Goal: Information Seeking & Learning: Learn about a topic

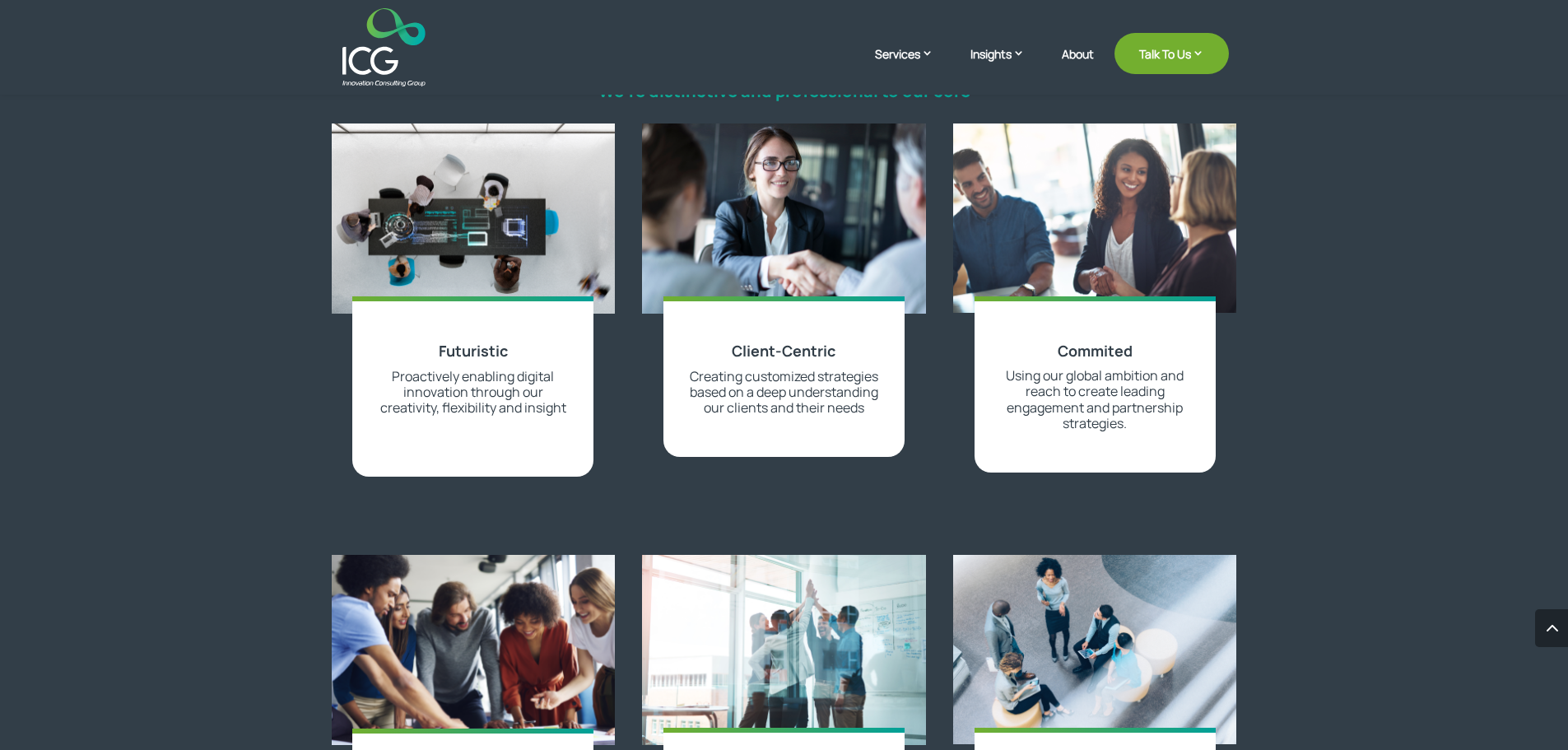
scroll to position [1728, 0]
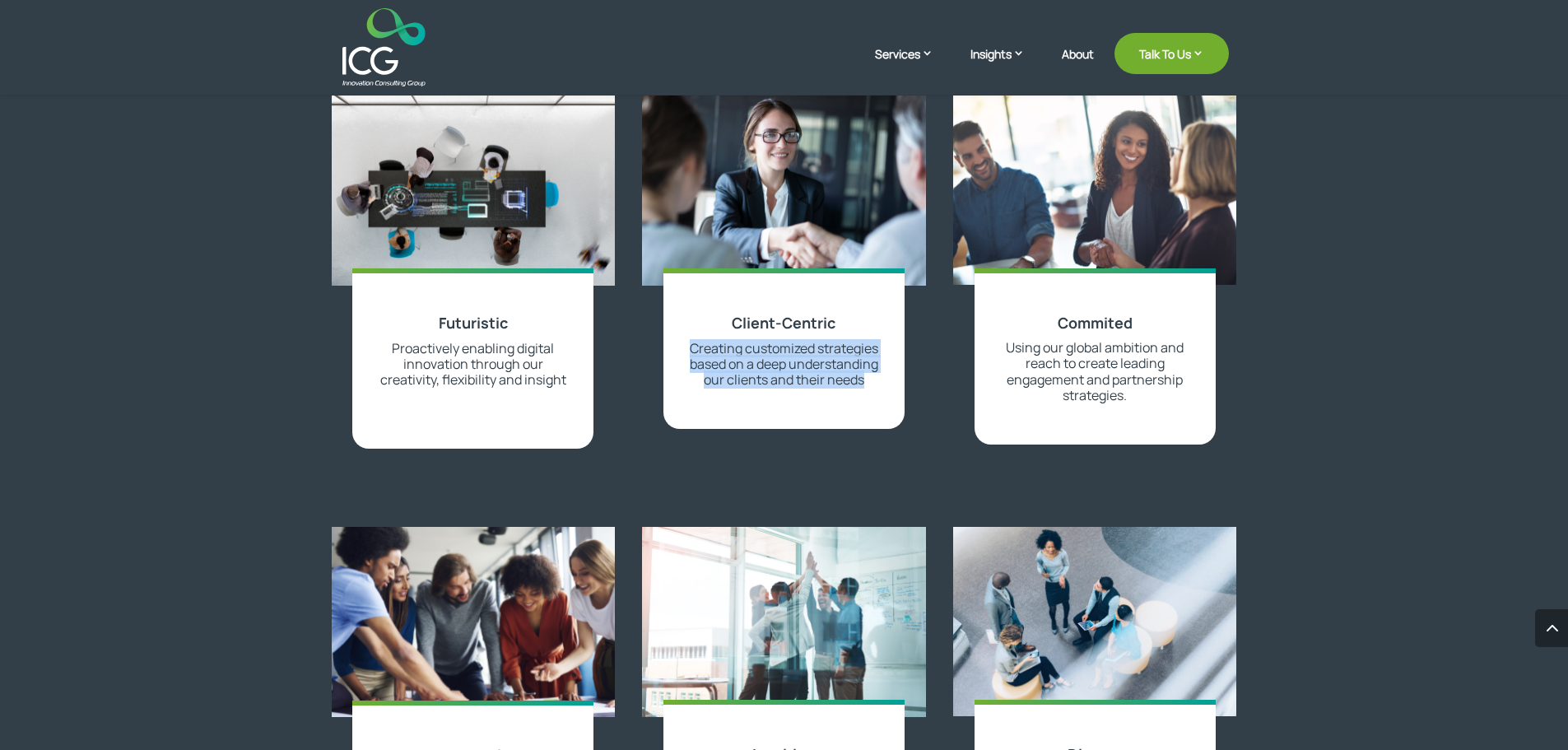
drag, startPoint x: 823, startPoint y: 394, endPoint x: 708, endPoint y: 343, distance: 125.8
click at [708, 343] on p "Creating customized strategies based on a deep understanding our clients and th…" at bounding box center [784, 364] width 191 height 48
copy span "Creating customized strategies based on a deep understanding our clients and th…"
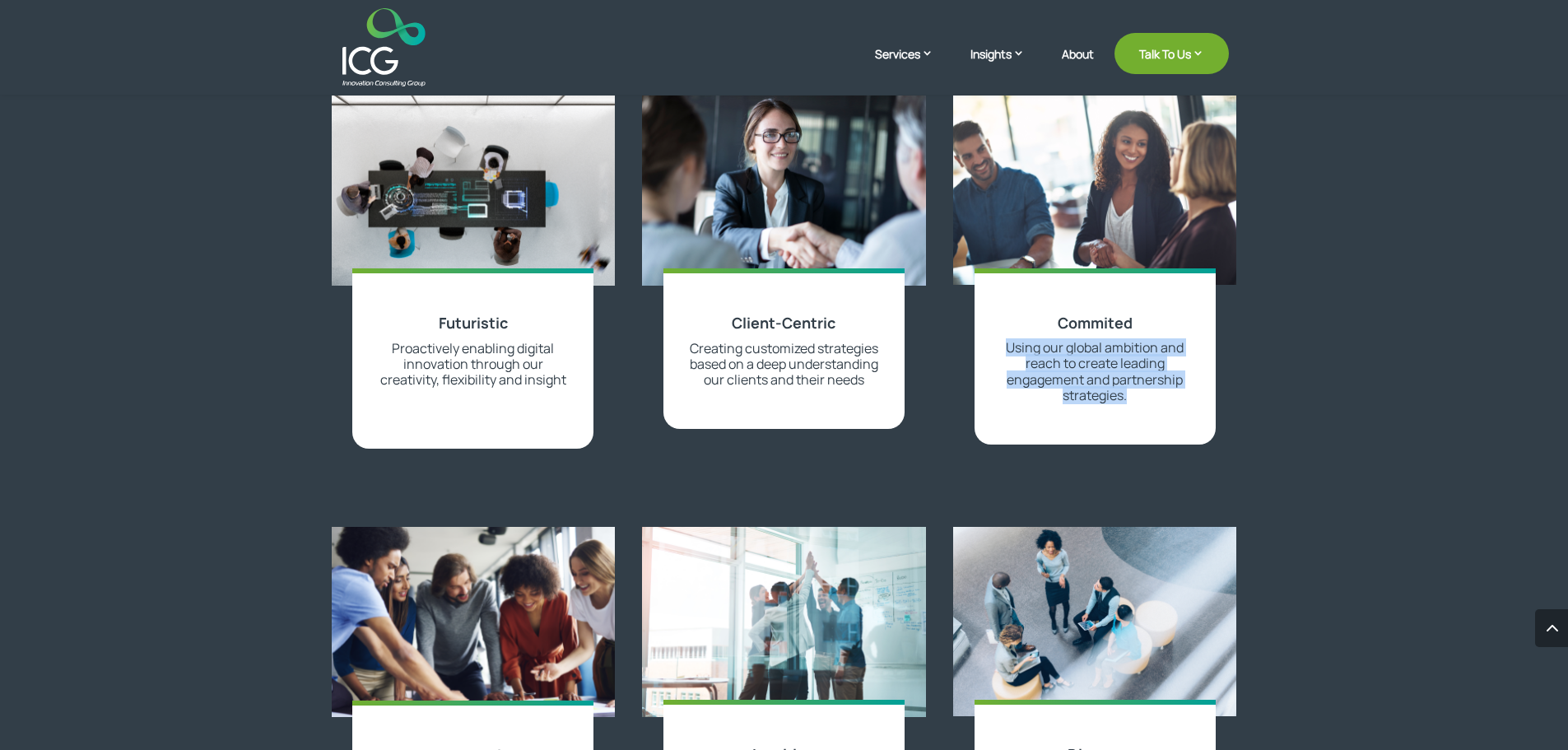
drag, startPoint x: 1007, startPoint y: 345, endPoint x: 1133, endPoint y: 397, distance: 136.3
click at [1133, 397] on p "Using our global ambition and reach to create leading engagement and partnershi…" at bounding box center [1096, 372] width 191 height 63
copy span "Using our global ambition and reach to create leading engagement and partnershi…"
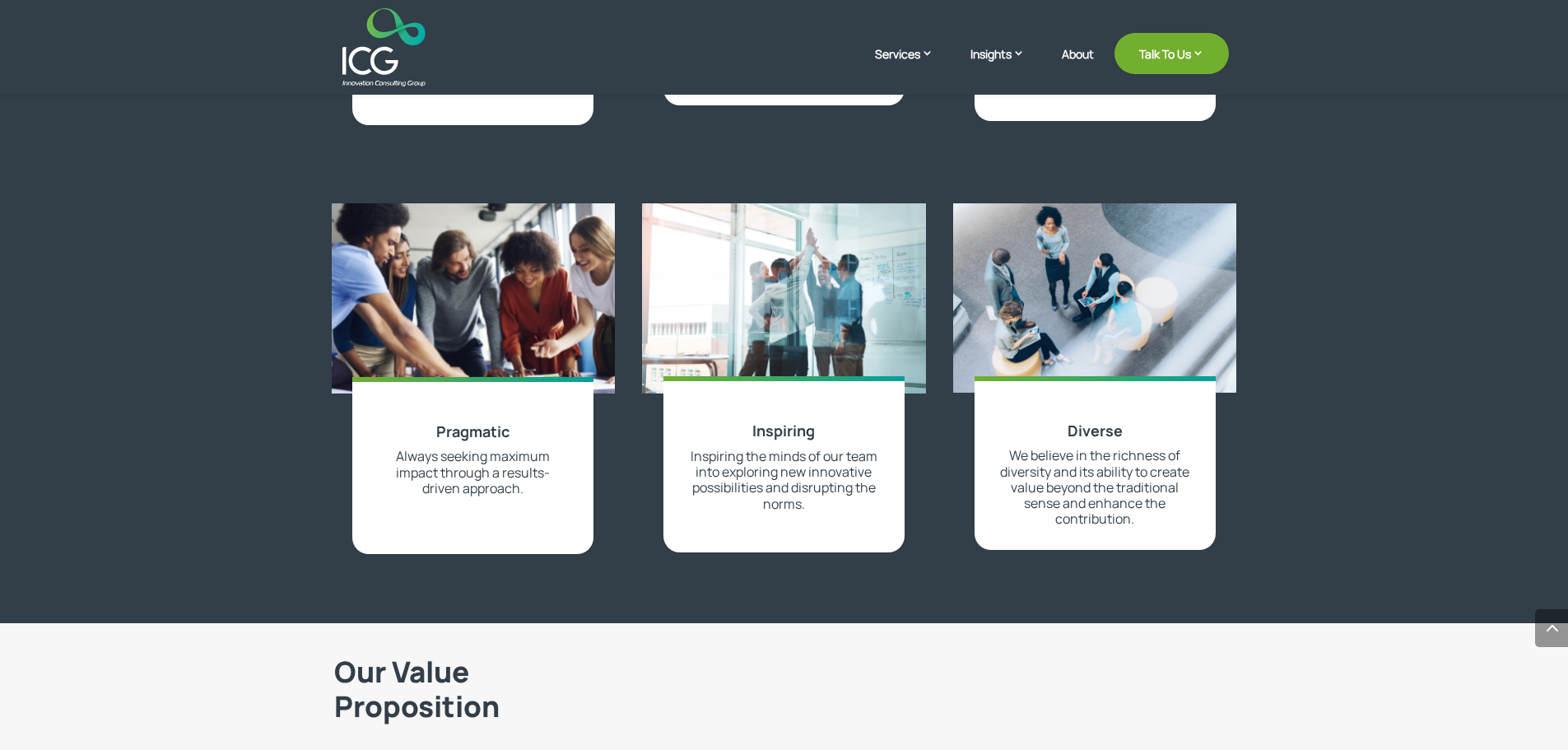
scroll to position [2058, 0]
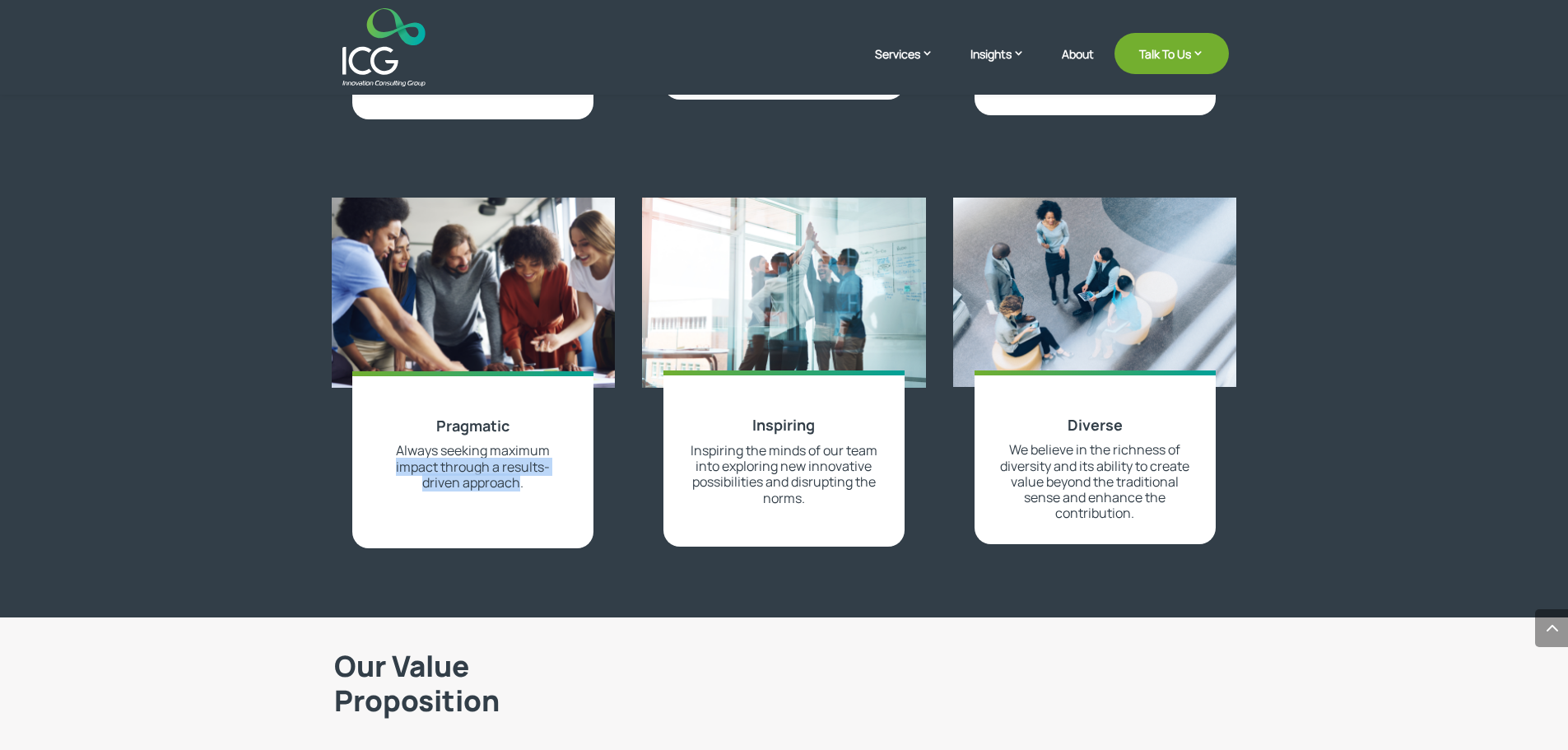
drag, startPoint x: 519, startPoint y: 481, endPoint x: 396, endPoint y: 461, distance: 124.6
click at [396, 461] on span "Always seeking maximum impact through a results-driven approach." at bounding box center [472, 466] width 154 height 50
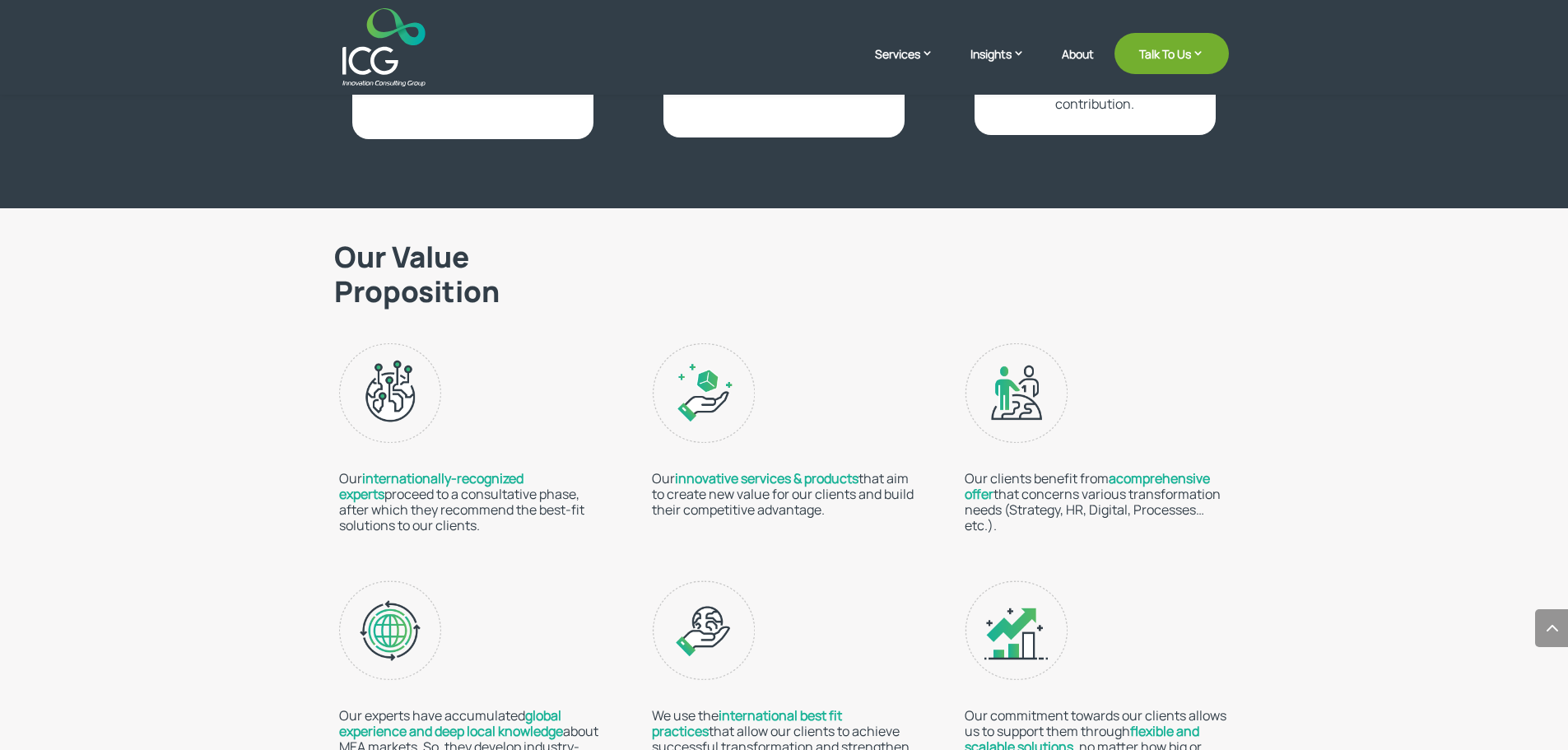
scroll to position [2469, 0]
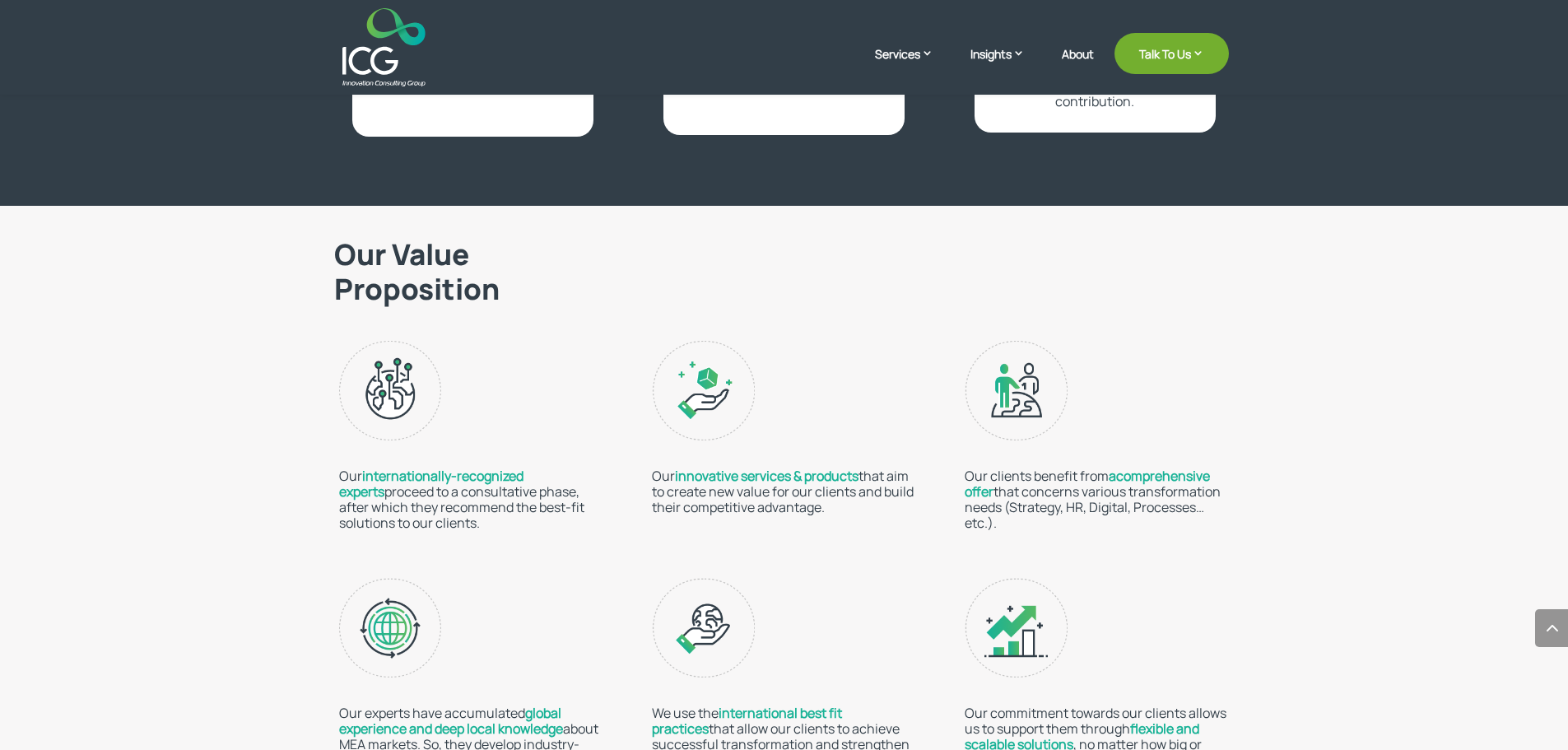
drag, startPoint x: 337, startPoint y: 490, endPoint x: 515, endPoint y: 525, distance: 181.4
click at [515, 525] on div "Our Value Proposition Our internationally-recognized experts proceed to a consu…" at bounding box center [784, 622] width 1568 height 834
copy p "proceed to a consultative phase, after which they recommend the best-fit soluti…"
